Goal: Information Seeking & Learning: Find contact information

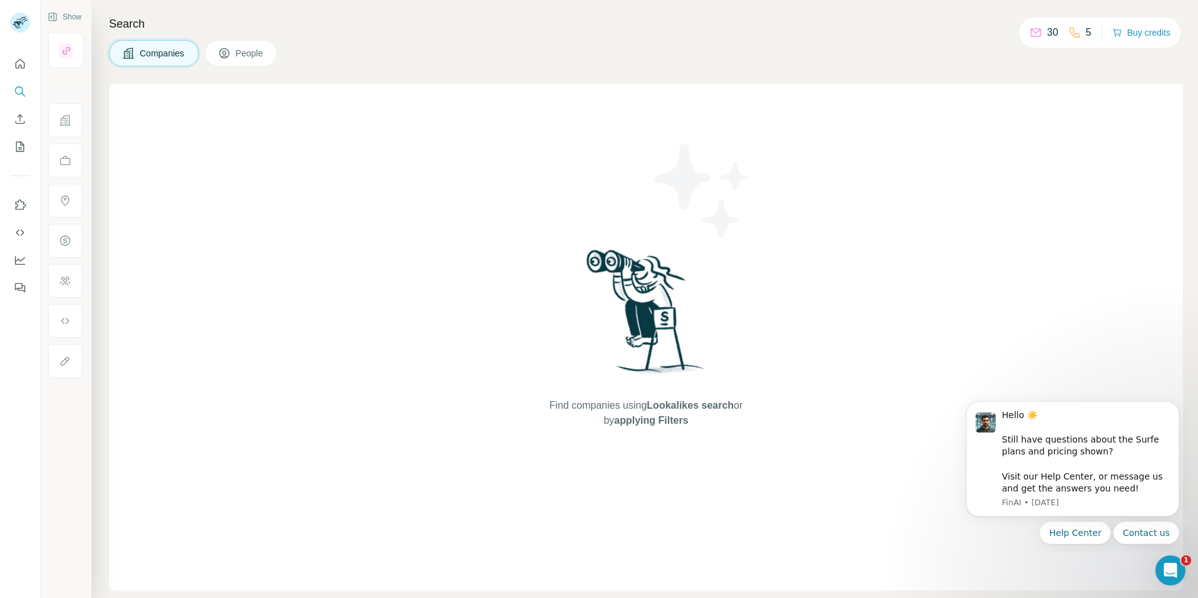
click at [253, 47] on span "People" at bounding box center [250, 53] width 29 height 13
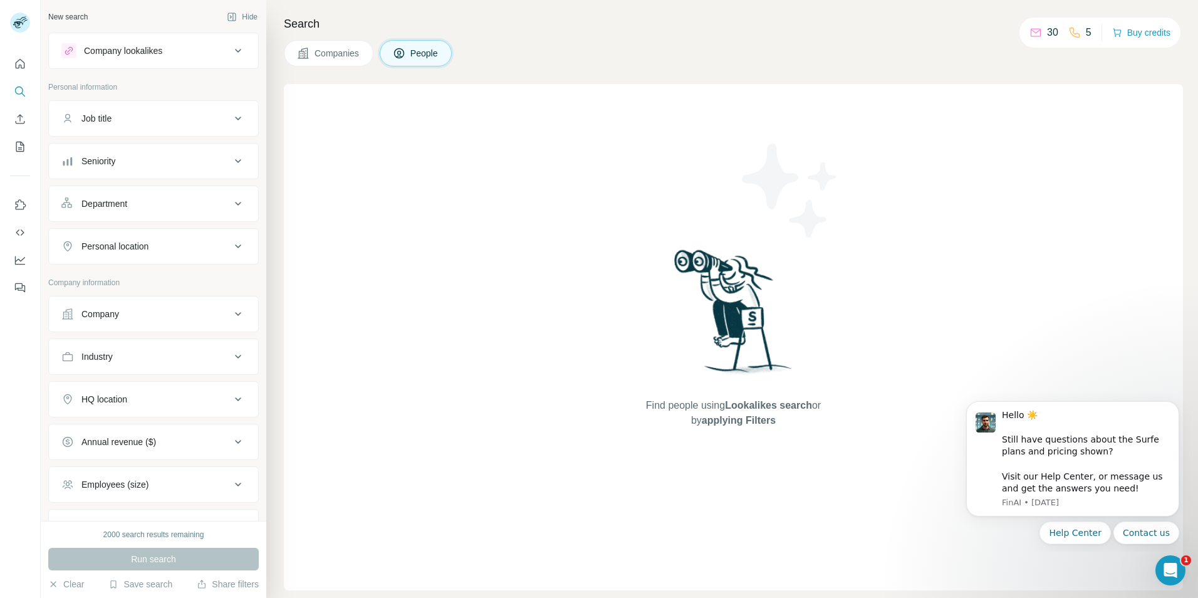
click at [145, 53] on div "Company lookalikes" at bounding box center [123, 51] width 78 height 13
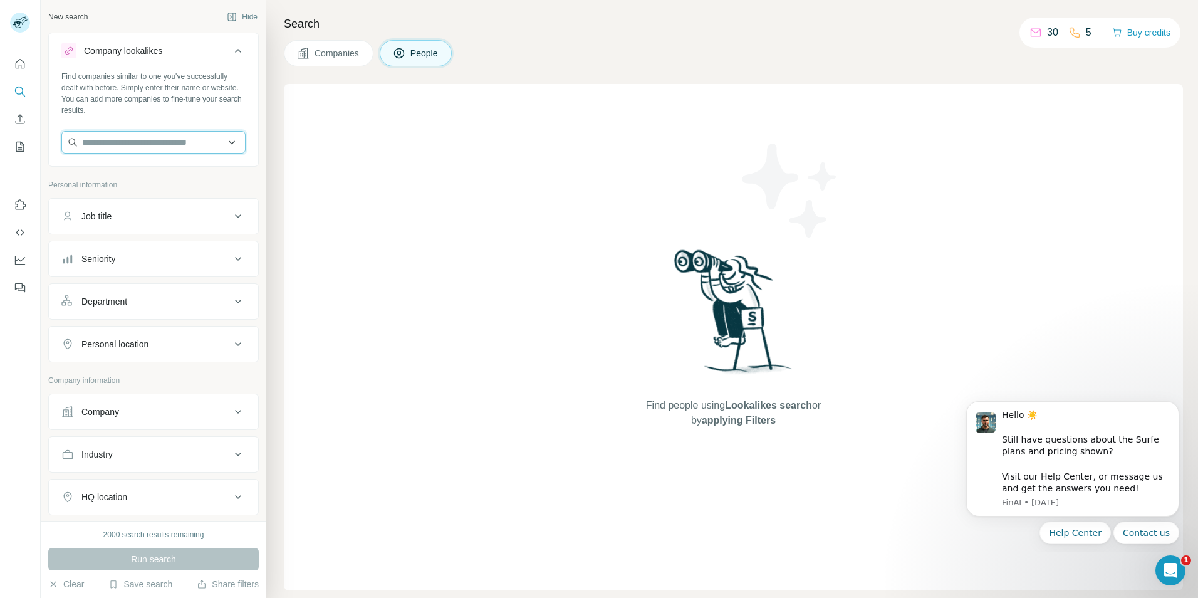
click at [182, 149] on input "text" at bounding box center [153, 142] width 184 height 23
type input "*"
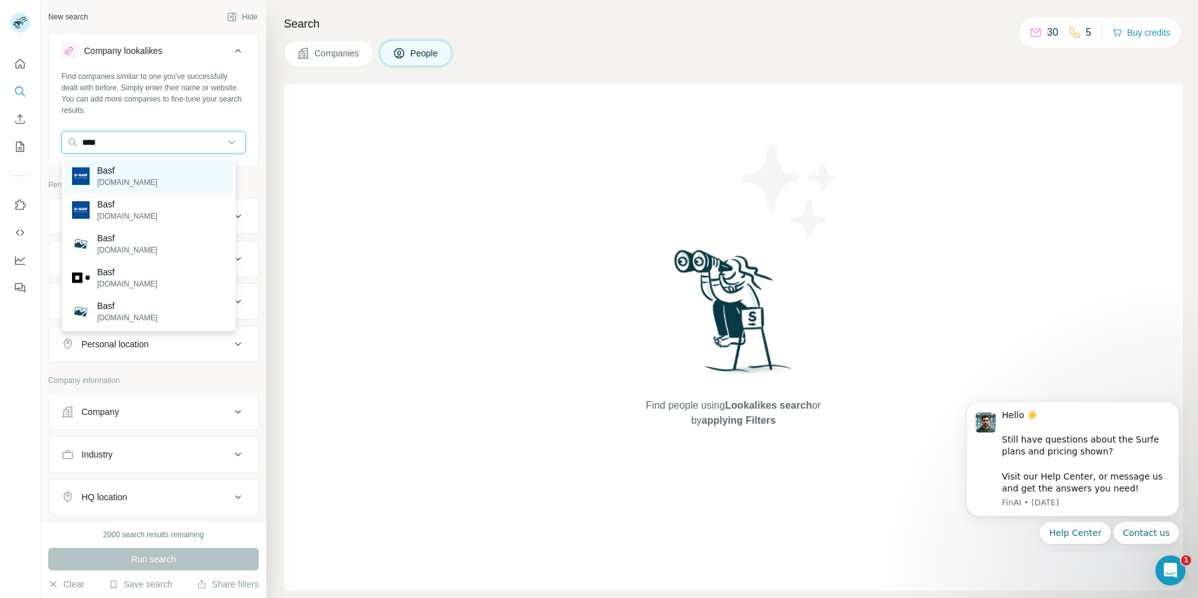
type input "****"
click at [160, 187] on div "Basf [DOMAIN_NAME]" at bounding box center [149, 176] width 169 height 34
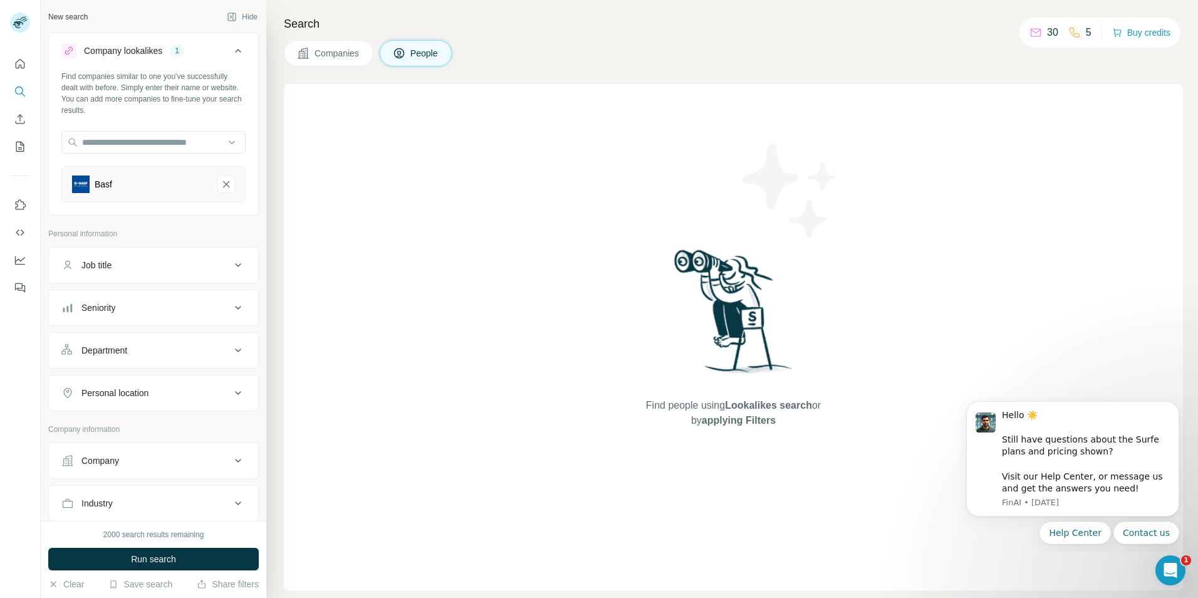
click at [231, 260] on icon at bounding box center [238, 265] width 15 height 15
click at [193, 291] on input "text" at bounding box center [140, 296] width 159 height 23
click at [212, 384] on div "Department" at bounding box center [145, 388] width 169 height 13
click at [193, 417] on input at bounding box center [147, 419] width 155 height 14
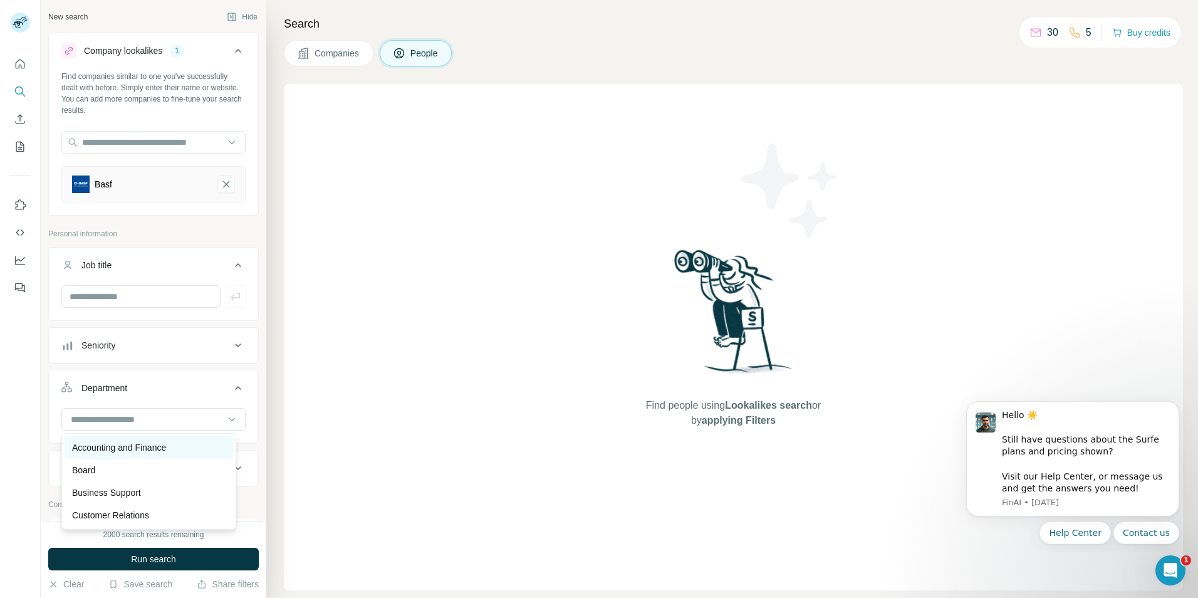
click at [187, 456] on div "Accounting and Finance" at bounding box center [149, 447] width 169 height 23
click at [216, 428] on div at bounding box center [153, 419] width 184 height 23
click at [218, 470] on div "Board" at bounding box center [149, 470] width 169 height 23
click at [229, 426] on div at bounding box center [153, 419] width 184 height 23
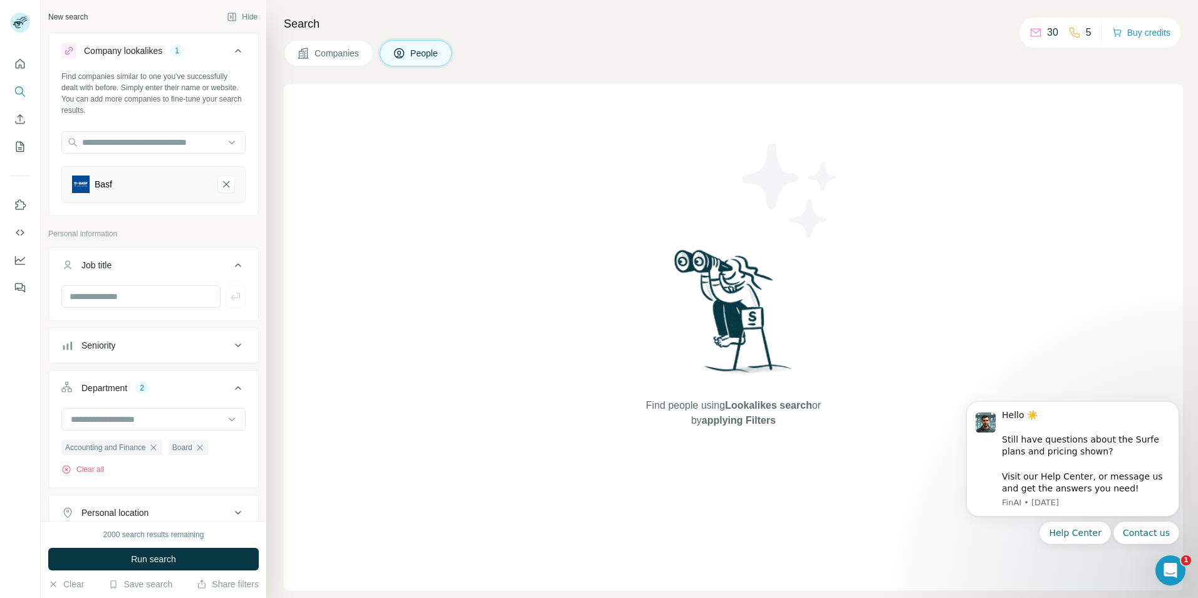
click at [247, 478] on div "Accounting and Finance Board Clear all" at bounding box center [153, 446] width 209 height 77
drag, startPoint x: 267, startPoint y: 298, endPoint x: 271, endPoint y: 333, distance: 35.9
click at [271, 333] on div "Search Companies People Find people using Lookalikes search or by applying Filt…" at bounding box center [732, 299] width 932 height 598
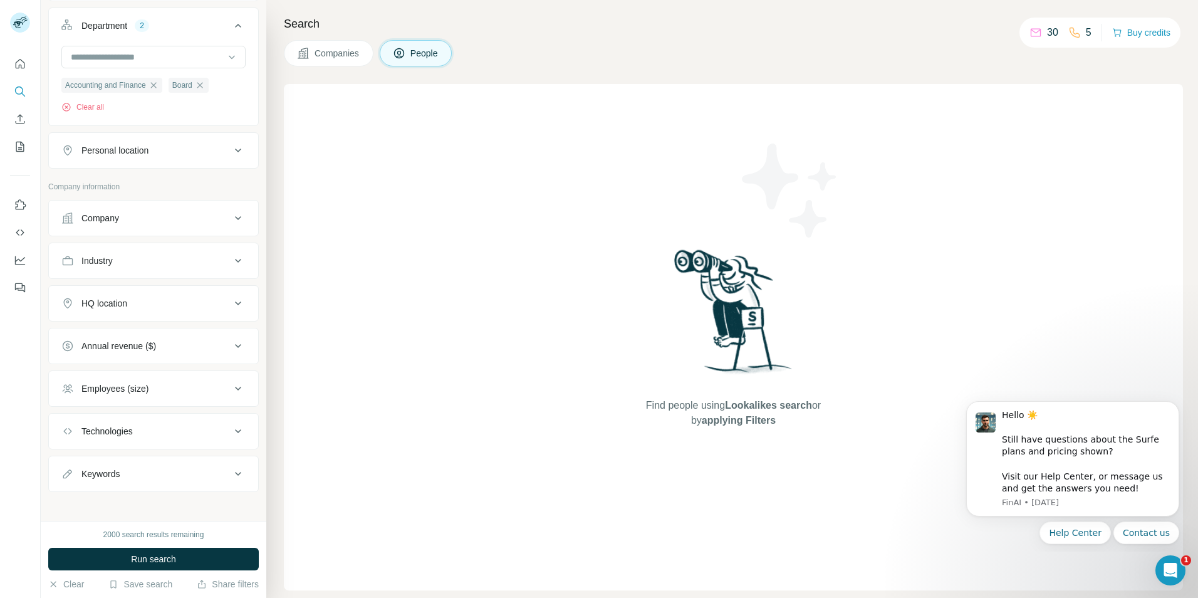
scroll to position [369, 0]
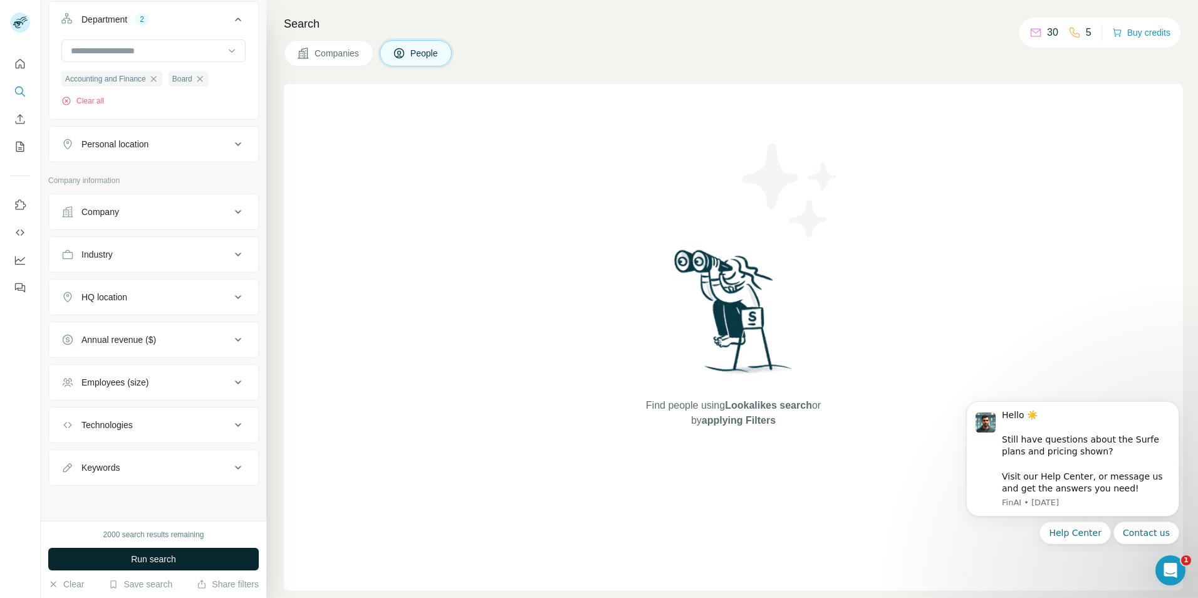
click at [194, 564] on button "Run search" at bounding box center [153, 559] width 211 height 23
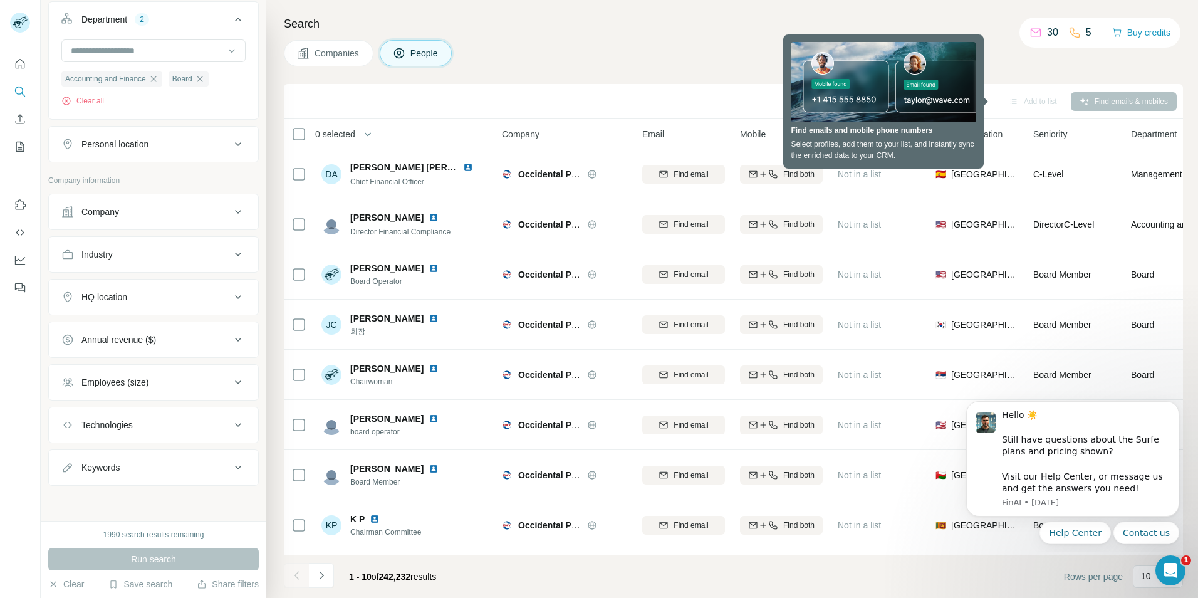
click at [234, 155] on button "Personal location" at bounding box center [153, 144] width 209 height 30
click at [234, 155] on button "Personal location" at bounding box center [153, 145] width 209 height 35
click at [234, 155] on button "Personal location" at bounding box center [153, 144] width 209 height 30
click at [208, 172] on input "text" at bounding box center [153, 175] width 184 height 23
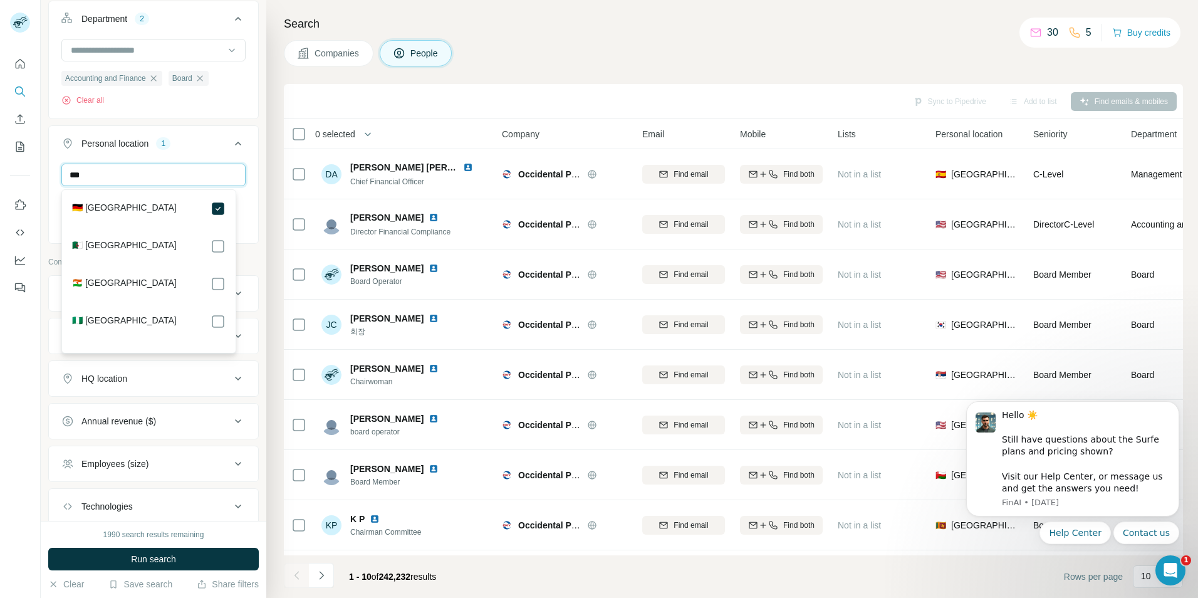
click at [203, 178] on input "***" at bounding box center [153, 175] width 184 height 23
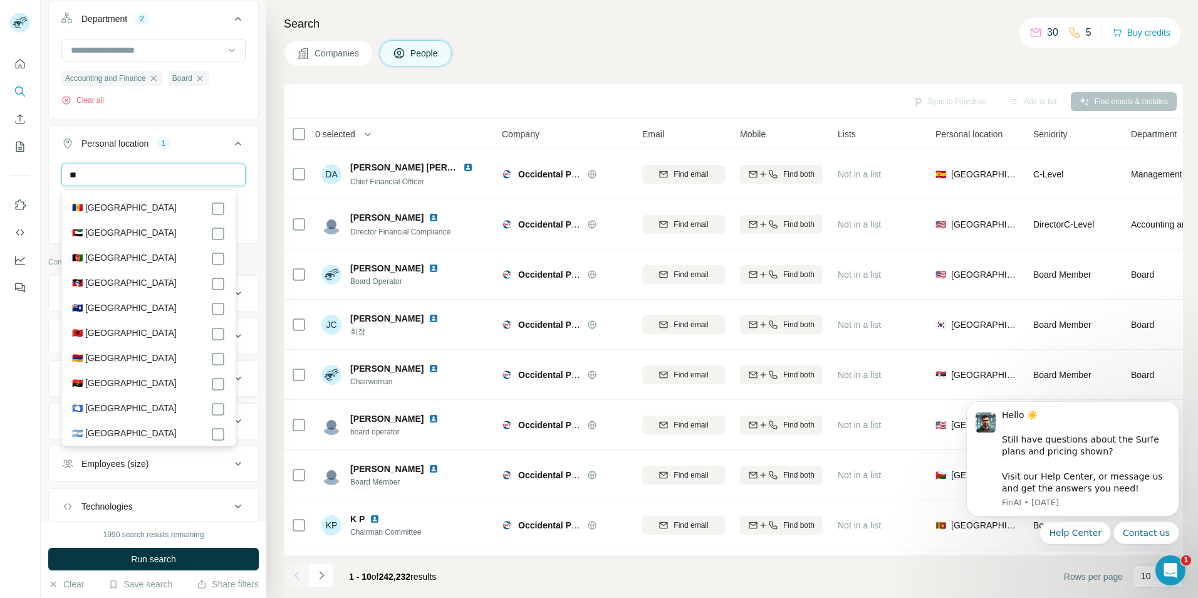
type input "*"
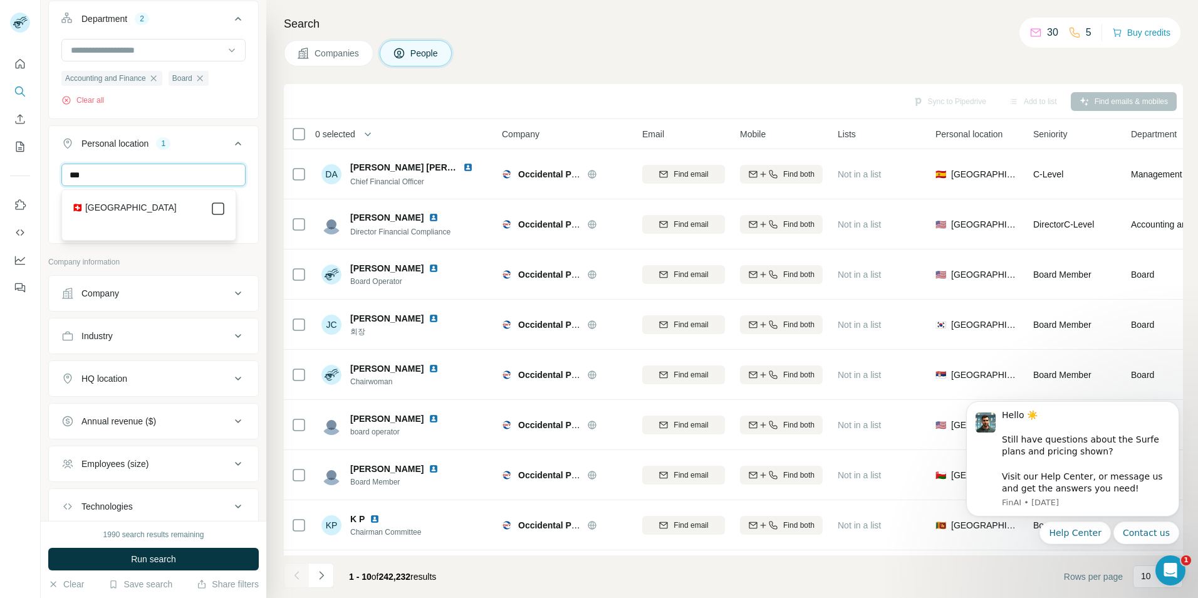
type input "***"
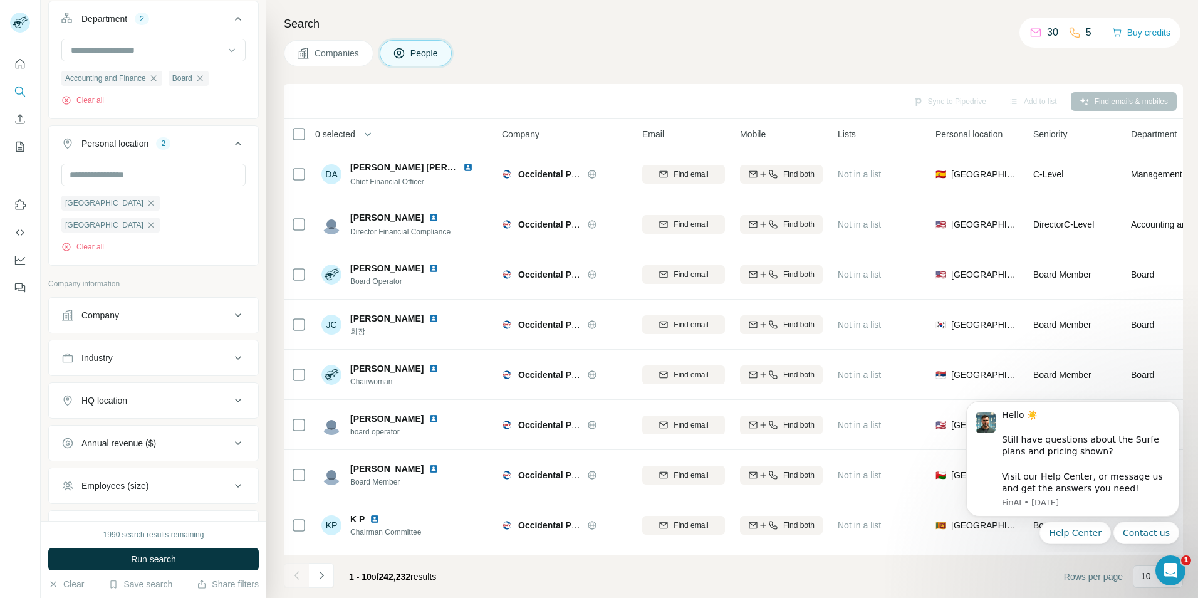
click at [214, 145] on div "Personal location 2" at bounding box center [145, 143] width 169 height 13
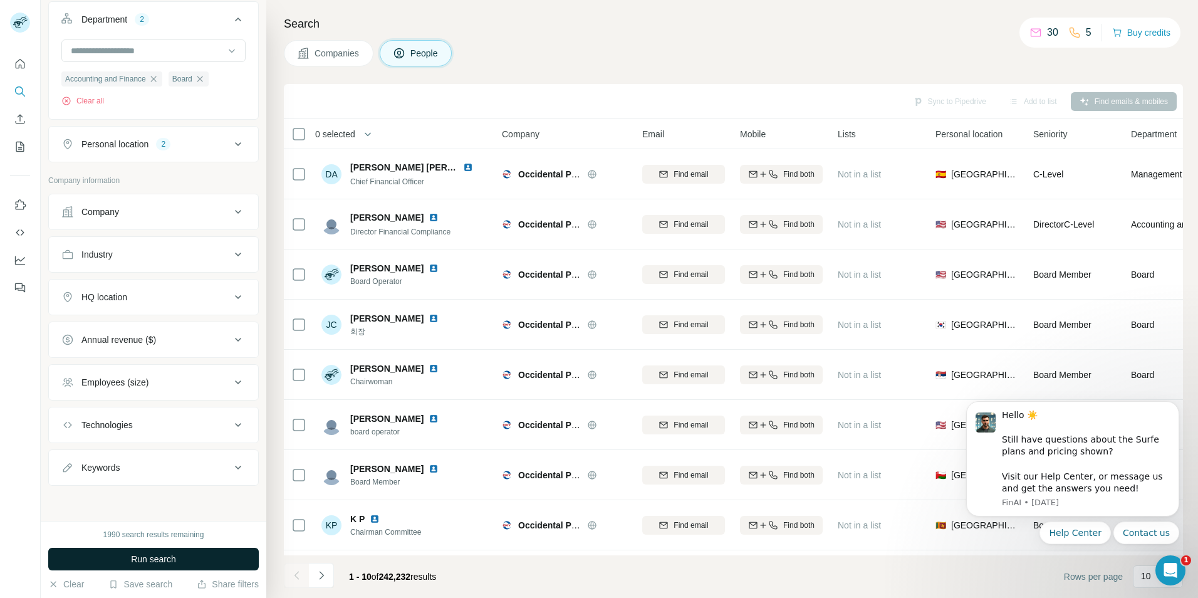
click at [155, 562] on span "Run search" at bounding box center [153, 559] width 45 height 13
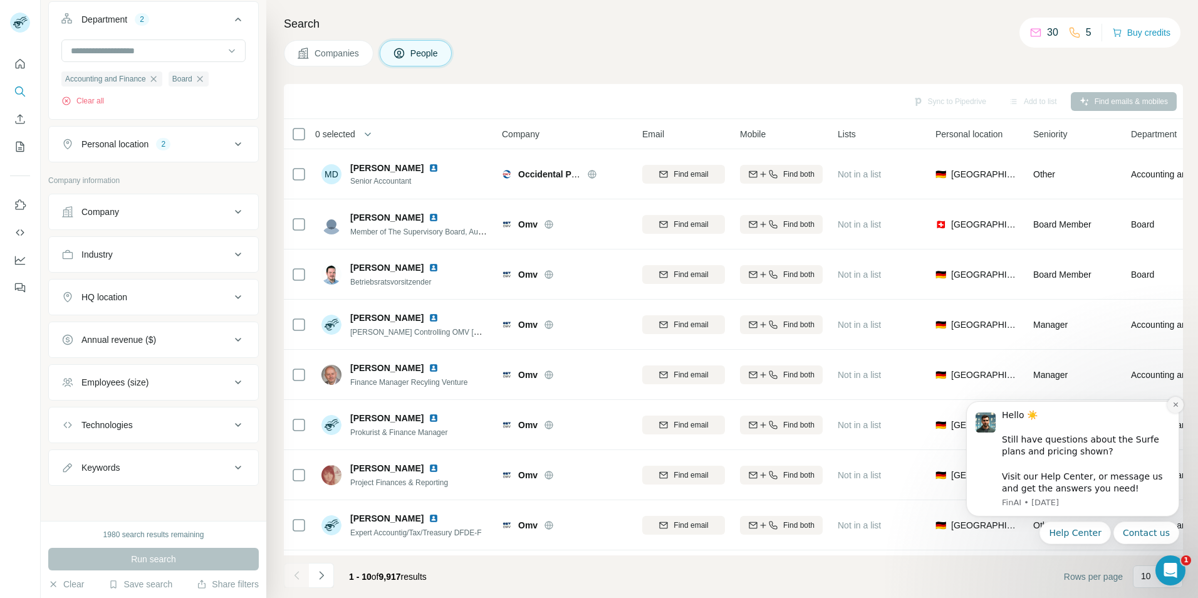
click at [1173, 412] on button "Dismiss notification" at bounding box center [1176, 405] width 16 height 16
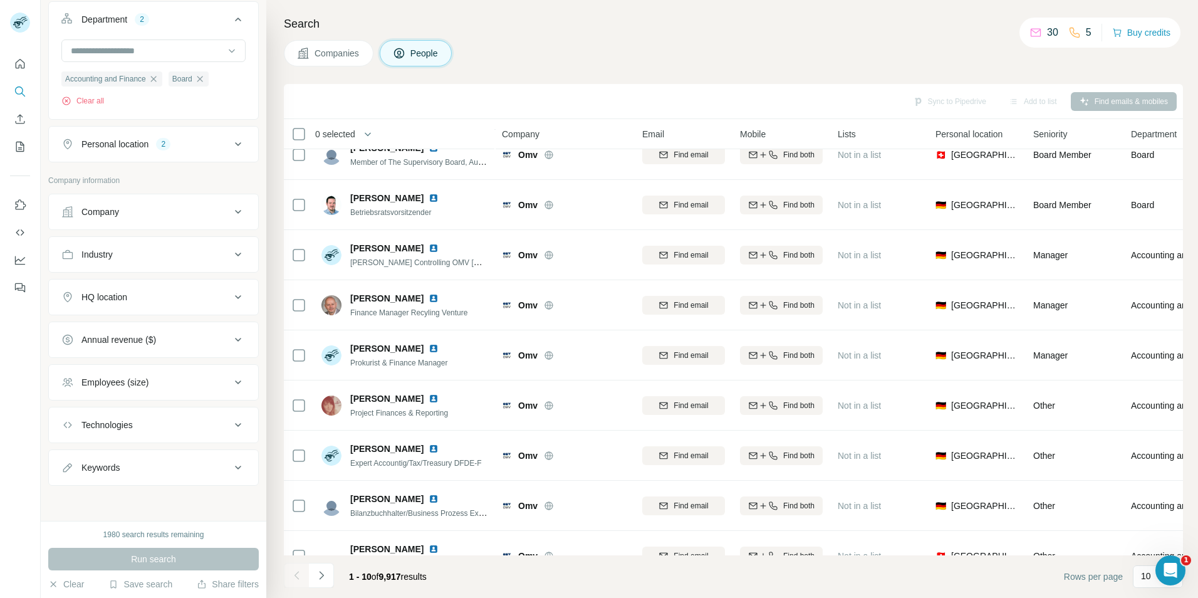
scroll to position [102, 0]
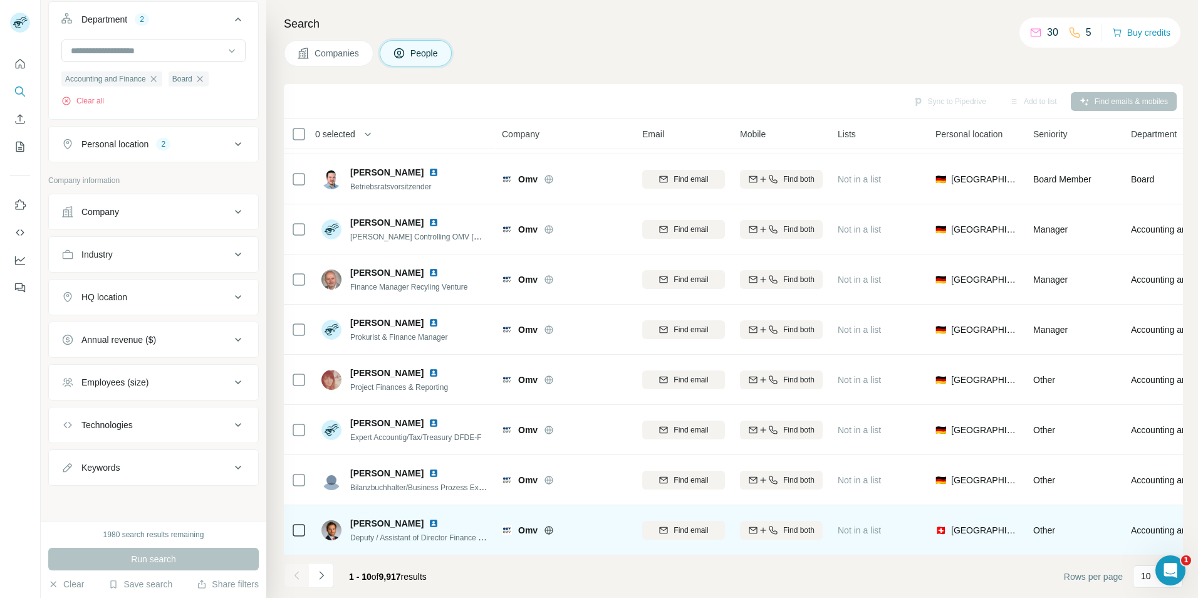
click at [547, 526] on icon at bounding box center [549, 530] width 10 height 10
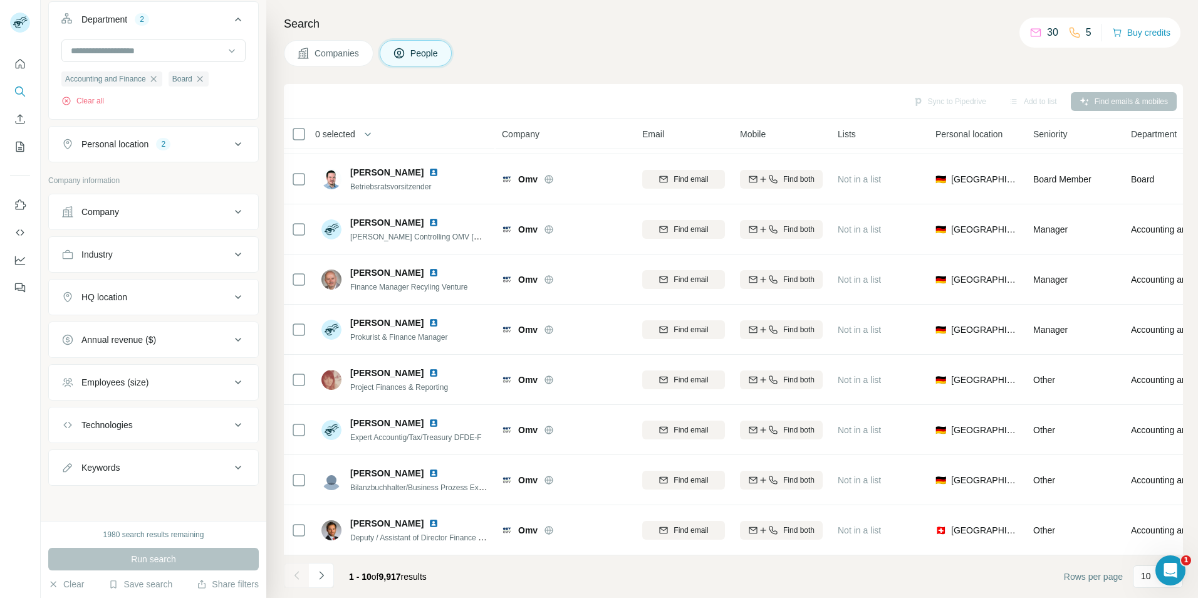
click at [209, 258] on div "Industry" at bounding box center [145, 254] width 169 height 13
click at [195, 290] on input at bounding box center [147, 285] width 155 height 14
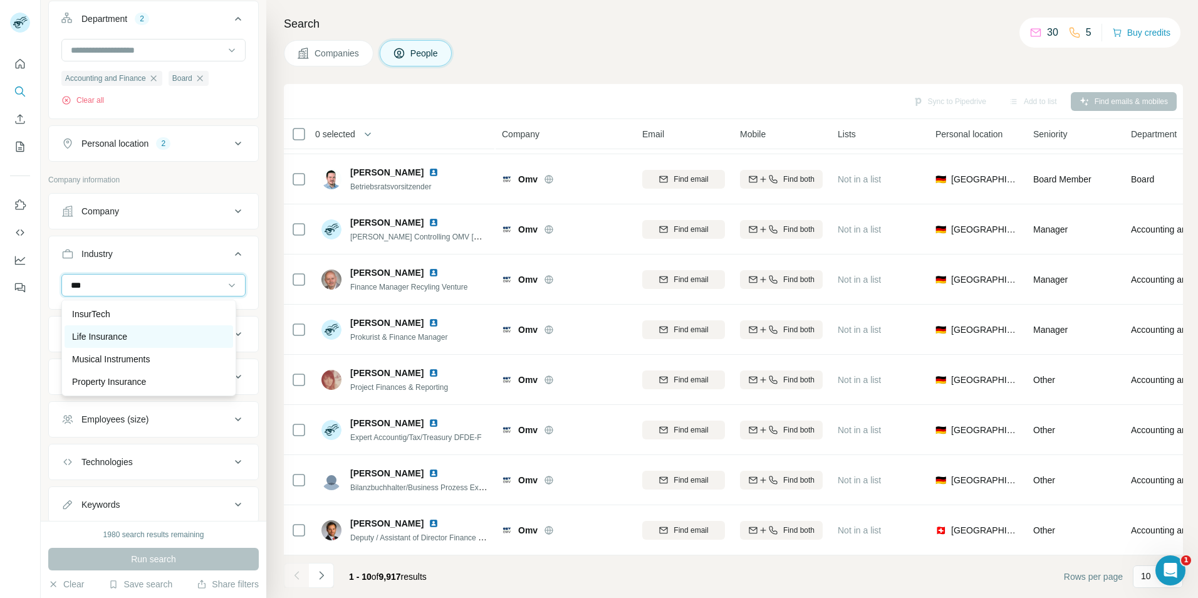
type input "***"
click at [198, 335] on div "Life Insurance" at bounding box center [149, 336] width 154 height 13
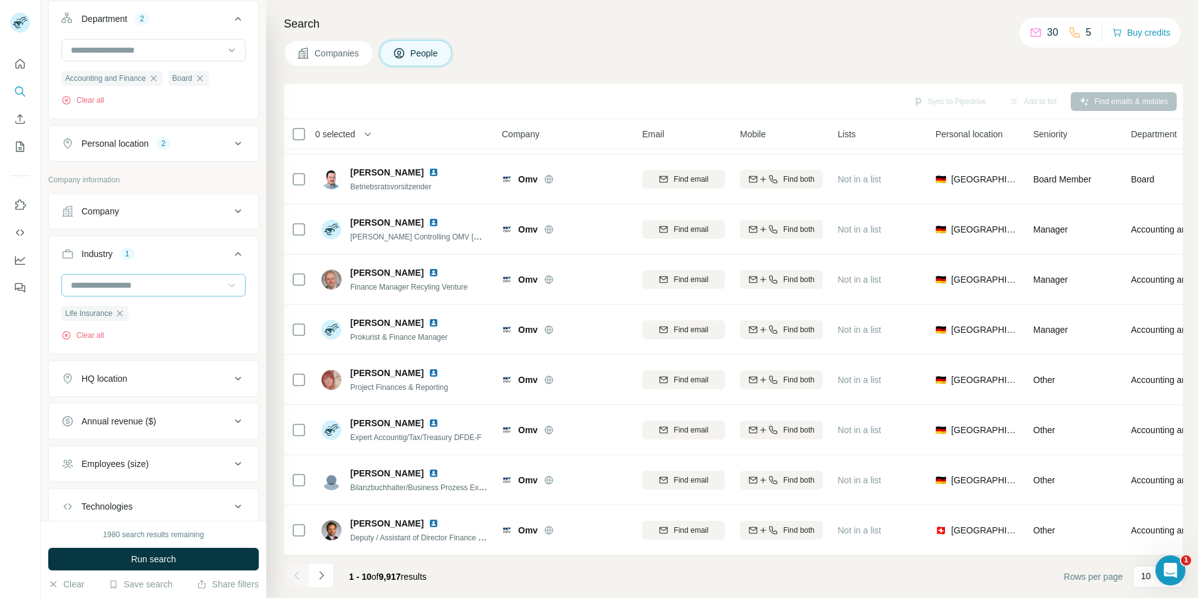
click at [226, 289] on icon at bounding box center [232, 285] width 13 height 13
type input "*"
click at [202, 240] on button "Industry 1" at bounding box center [153, 256] width 209 height 35
click at [228, 219] on button "Company" at bounding box center [153, 212] width 209 height 30
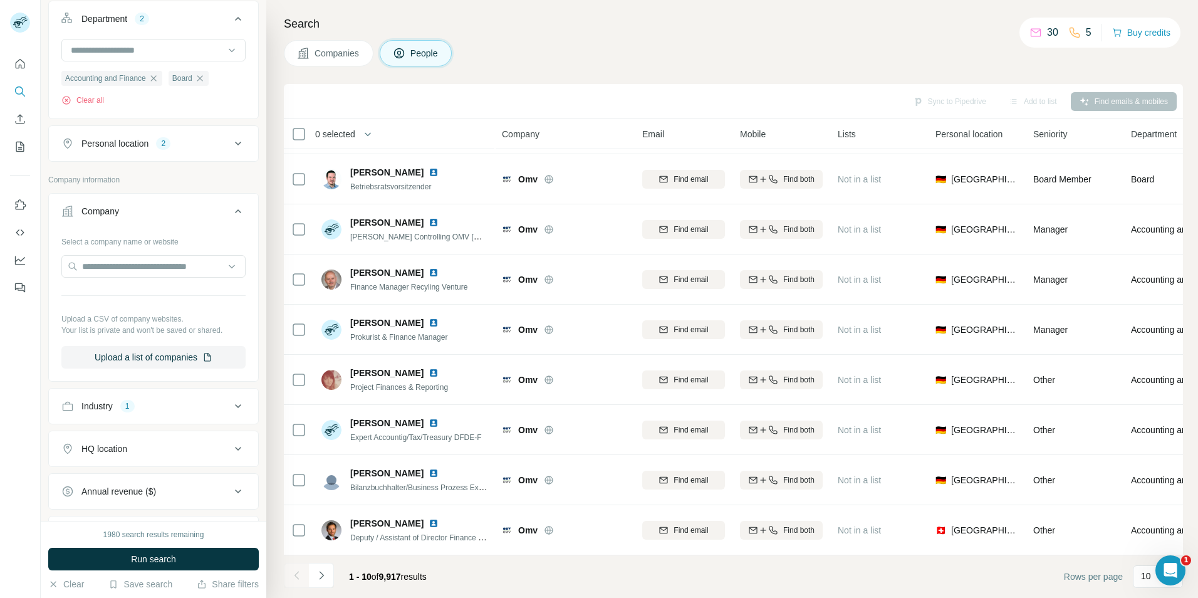
click at [228, 219] on button "Company" at bounding box center [153, 213] width 209 height 35
